Goal: Navigation & Orientation: Find specific page/section

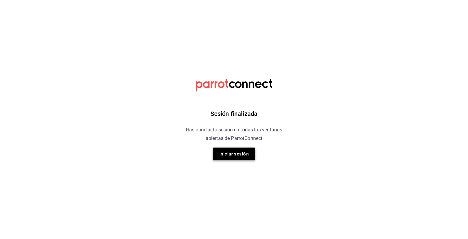
click at [228, 151] on button "Iniciar sesión" at bounding box center [234, 153] width 43 height 13
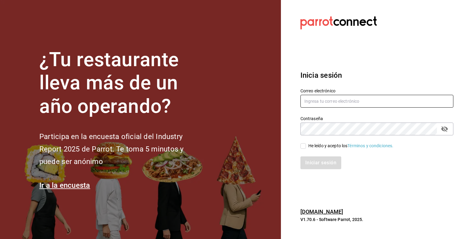
type input "[EMAIL_ADDRESS][DOMAIN_NAME]"
click at [303, 148] on input "He leído y acepto los Términos y condiciones." at bounding box center [302, 145] width 5 height 5
checkbox input "true"
click at [324, 162] on button "Iniciar sesión" at bounding box center [320, 162] width 41 height 13
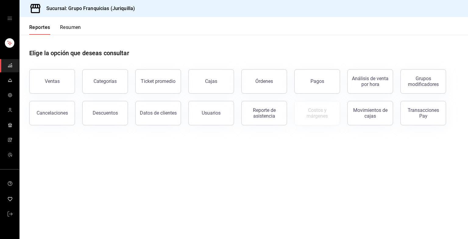
click at [69, 31] on button "Resumen" at bounding box center [70, 29] width 21 height 10
